Goal: Transaction & Acquisition: Purchase product/service

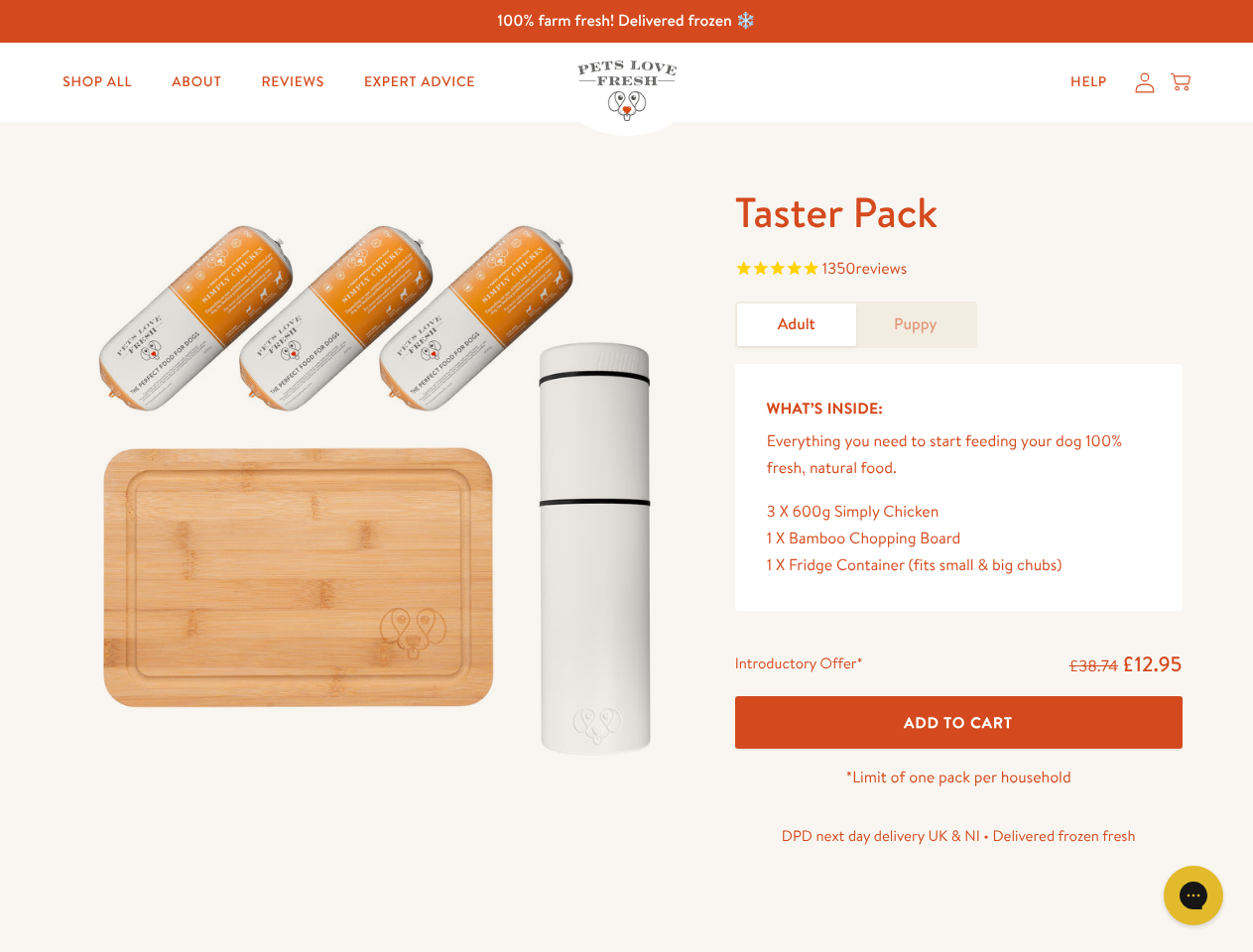
click at [626, 476] on img at bounding box center [379, 481] width 617 height 592
click at [958, 271] on span "1350 reviews" at bounding box center [958, 271] width 447 height 30
click at [958, 722] on div "Taster Pack 1350 reviews Adult Puppy What’s Inside: Everything you need to star…" at bounding box center [626, 545] width 1253 height 844
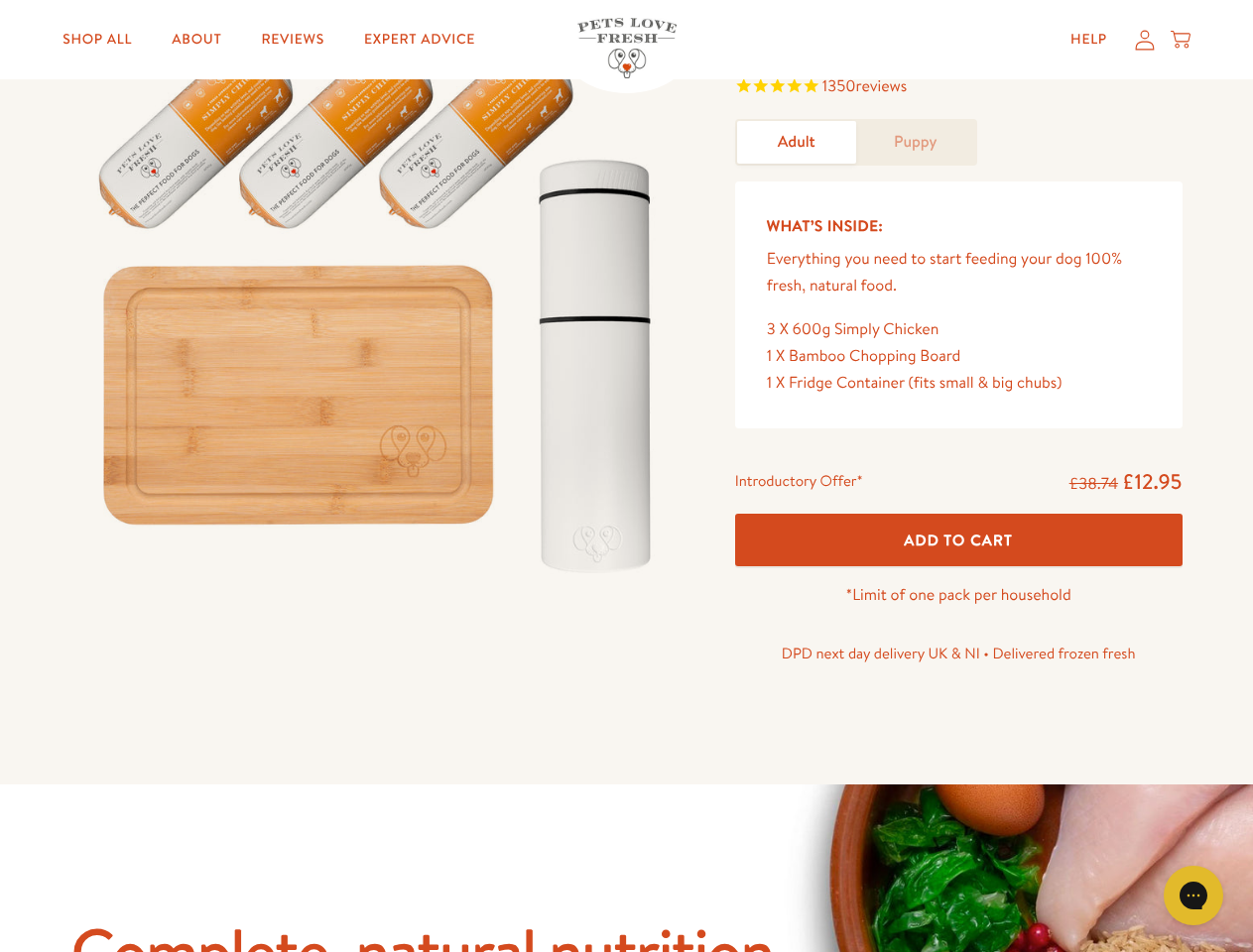
click at [1193, 895] on icon "Gorgias live chat" at bounding box center [1192, 894] width 19 height 19
